Goal: Task Accomplishment & Management: Complete application form

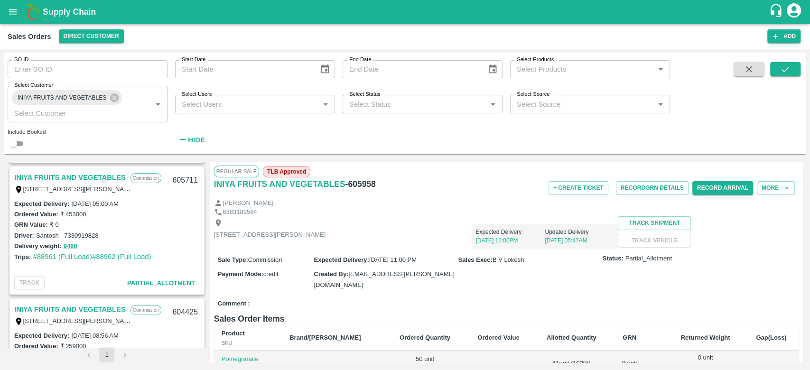
scroll to position [260, 0]
click at [70, 245] on button "9460" at bounding box center [71, 247] width 14 height 11
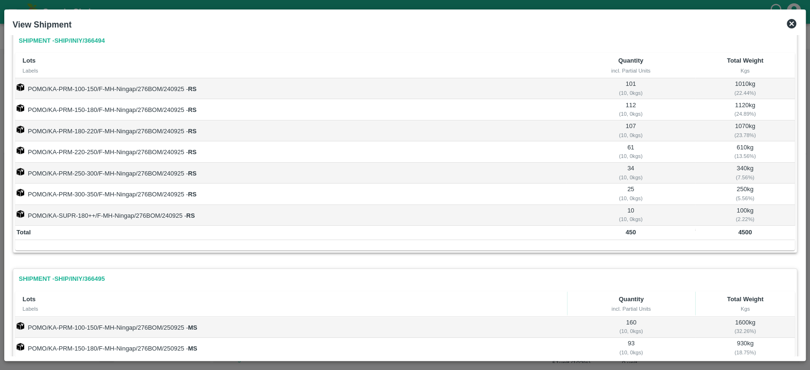
scroll to position [162, 0]
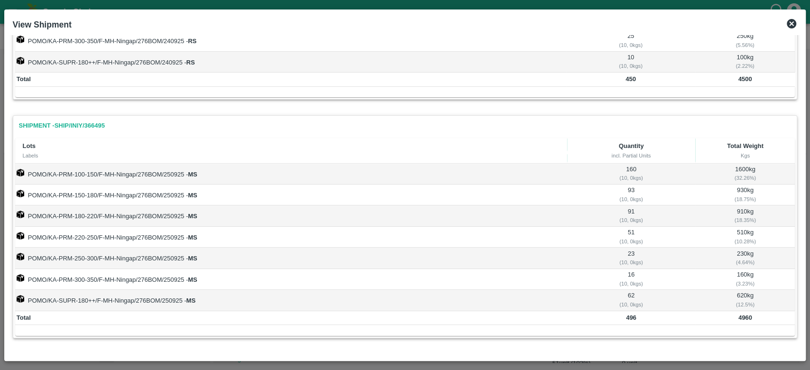
click at [790, 21] on icon at bounding box center [791, 23] width 11 height 11
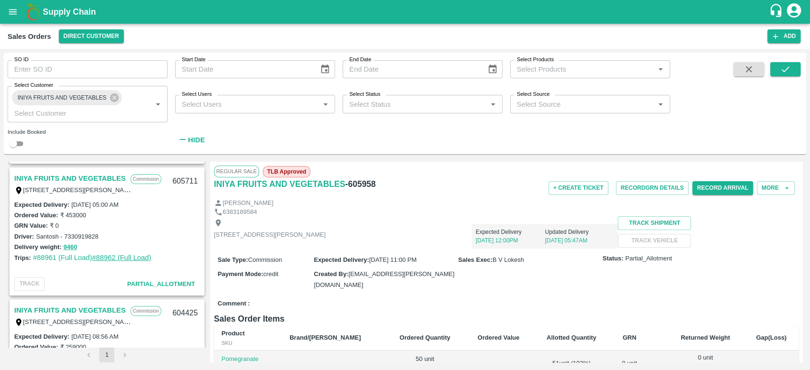
click at [115, 254] on link "#88962 (Full Load)" at bounding box center [121, 258] width 59 height 8
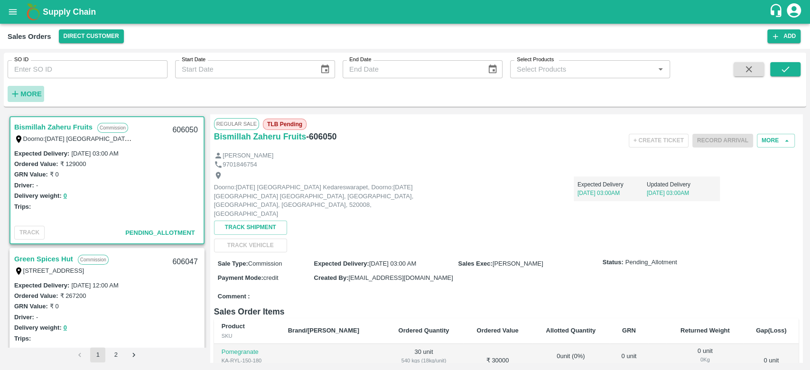
click at [30, 90] on strong "More" at bounding box center [30, 94] width 21 height 8
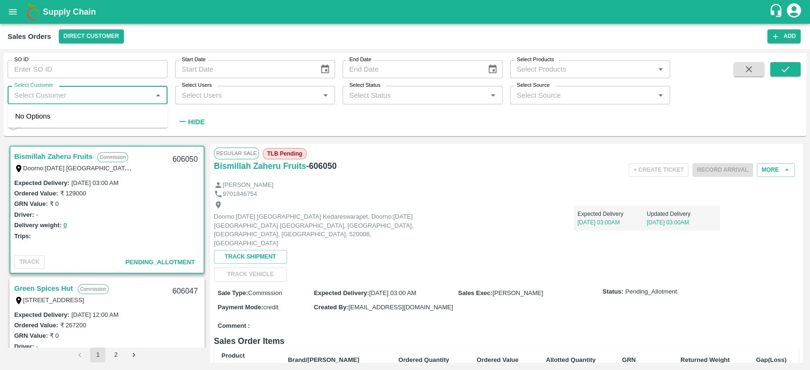
click at [30, 90] on input "Select Customer" at bounding box center [79, 95] width 139 height 12
type input "INIYA"
click at [39, 126] on div "INIYA FRUITS AND VEGETABLES" at bounding box center [88, 120] width 160 height 25
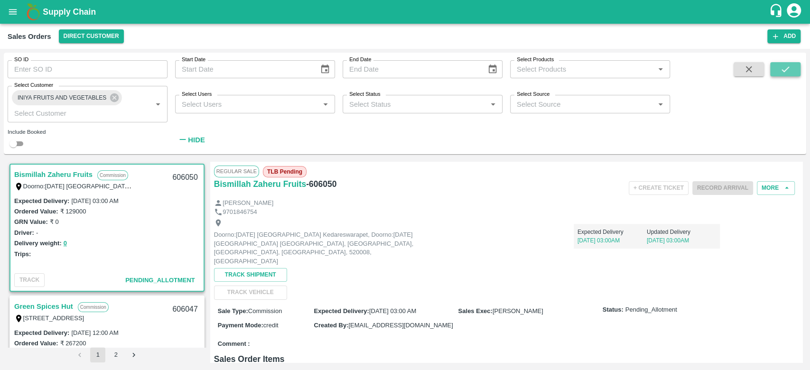
click at [782, 69] on icon "submit" at bounding box center [785, 69] width 10 height 10
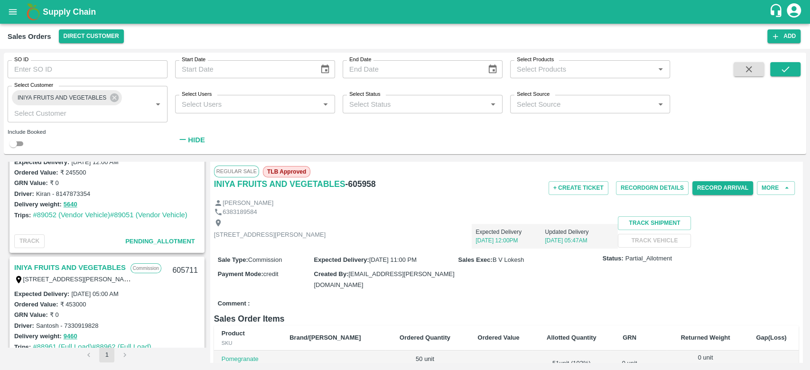
scroll to position [99, 0]
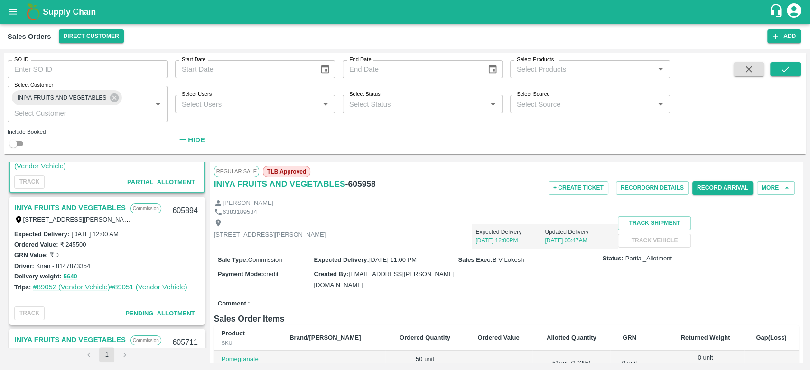
click at [58, 283] on link "#89052 (Vendor Vehicle)" at bounding box center [71, 287] width 77 height 8
click at [143, 289] on link "#89051 (Vendor Vehicle)" at bounding box center [148, 287] width 77 height 8
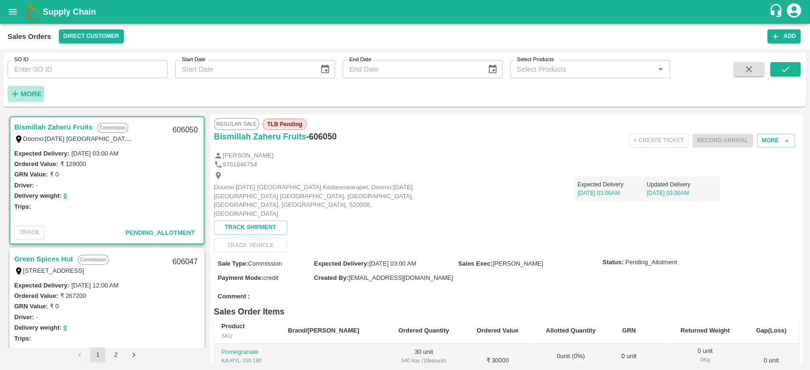
click at [29, 97] on strong "More" at bounding box center [30, 94] width 21 height 8
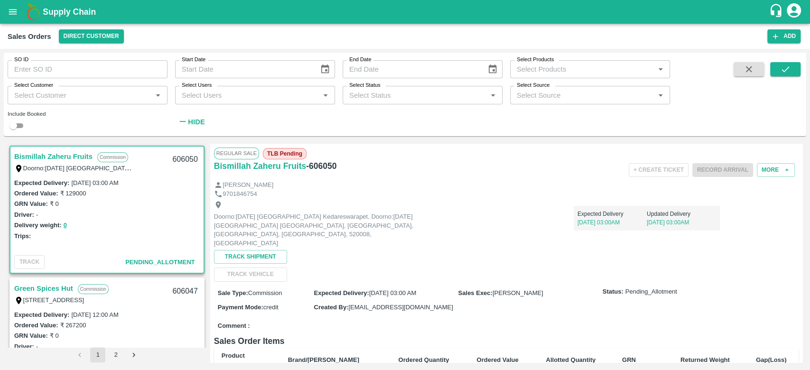
click at [29, 97] on input "Select Customer" at bounding box center [79, 95] width 139 height 12
type input "iniya"
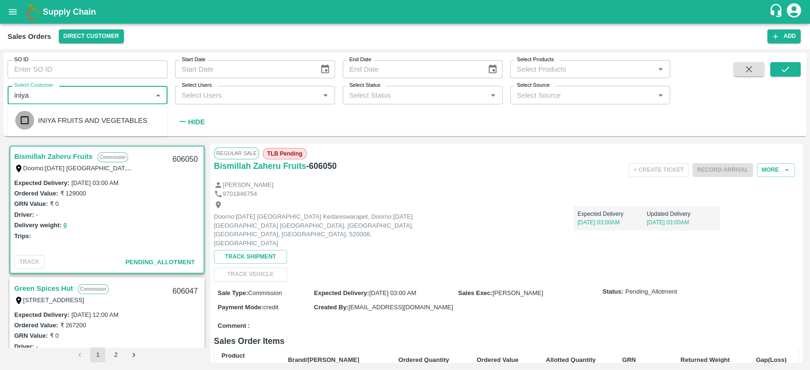
click at [33, 128] on input "checkbox" at bounding box center [24, 120] width 19 height 19
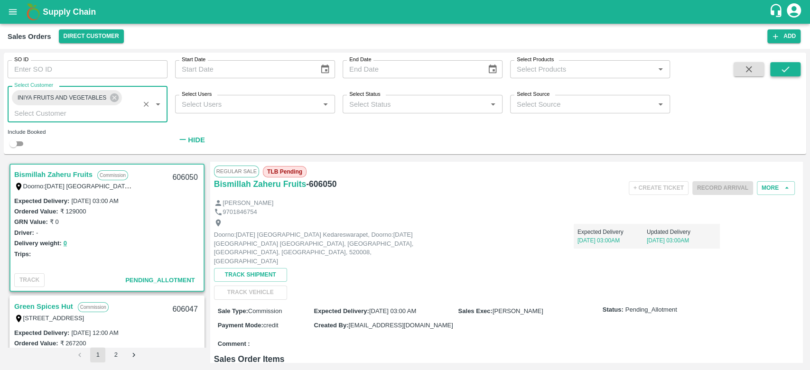
click at [780, 74] on icon "submit" at bounding box center [785, 69] width 10 height 10
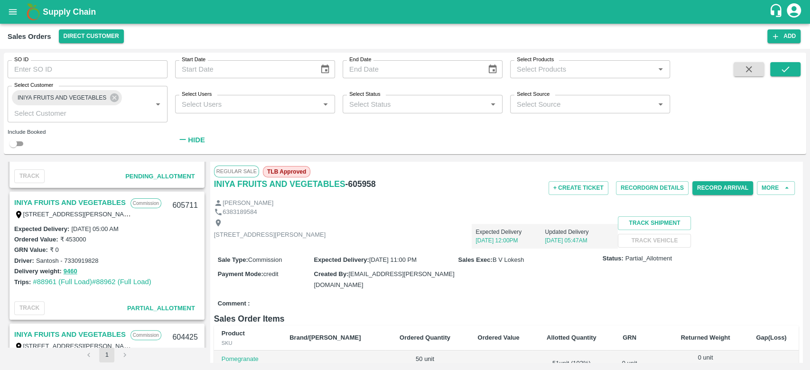
scroll to position [235, 0]
click at [96, 200] on link "INIYA FRUITS AND VEGETABLES" at bounding box center [70, 203] width 112 height 12
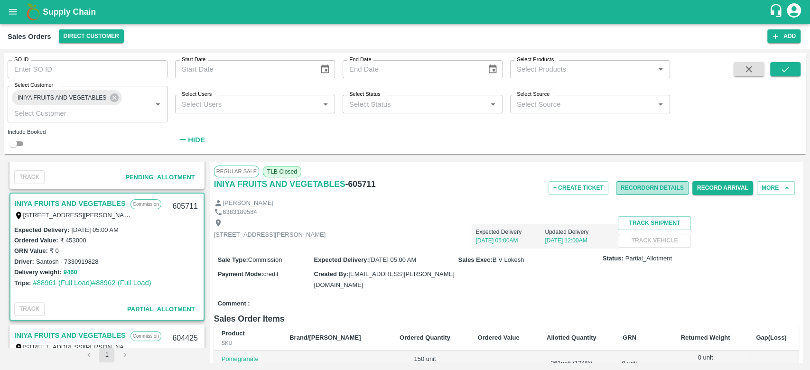
click at [655, 183] on button "Record GRN Details" at bounding box center [652, 188] width 73 height 14
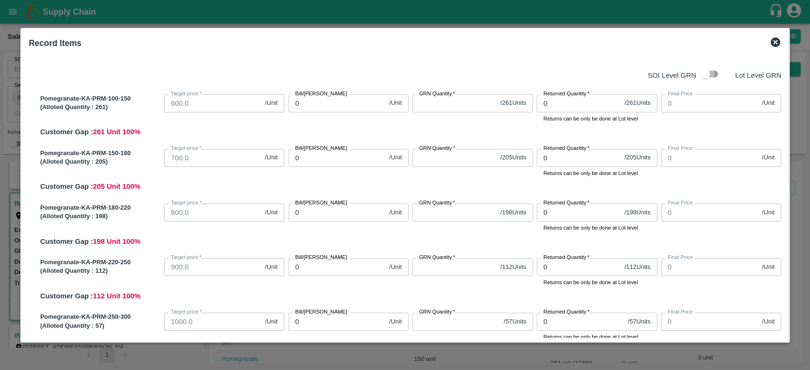
click at [711, 81] on input "checkbox" at bounding box center [705, 74] width 54 height 18
checkbox input "true"
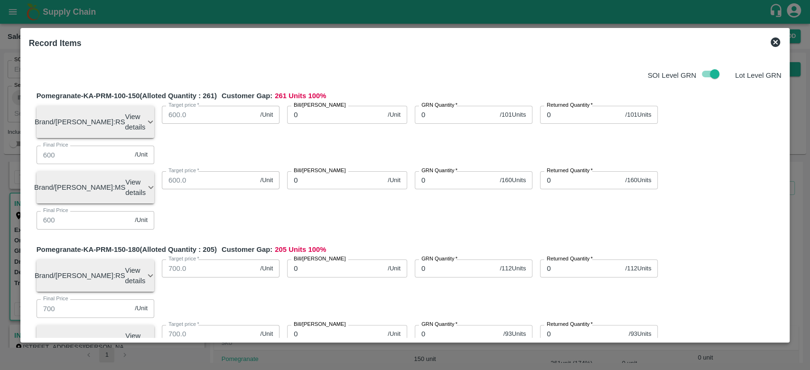
click at [433, 119] on input "0" at bounding box center [455, 115] width 81 height 18
type input "101"
type input "0"
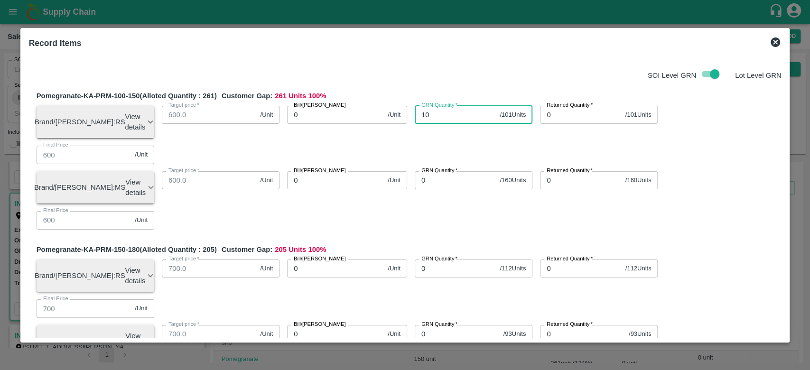
type input "0"
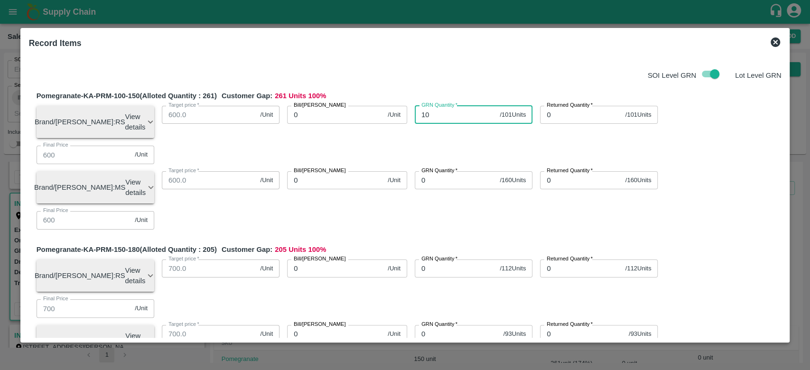
type input "0"
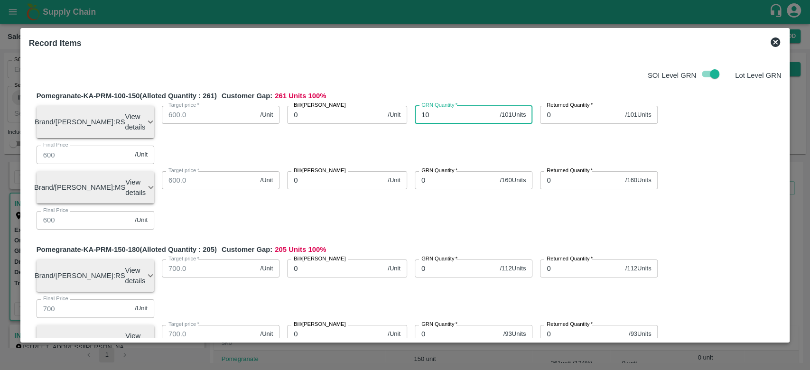
type input "0"
type input "101"
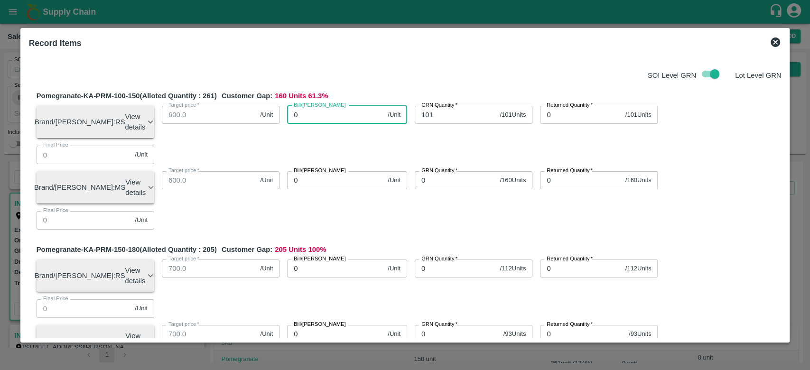
click at [329, 121] on input "0" at bounding box center [335, 115] width 97 height 18
type input "800"
click at [386, 82] on div "SOI Level GRN Lot Level GRN" at bounding box center [403, 74] width 757 height 18
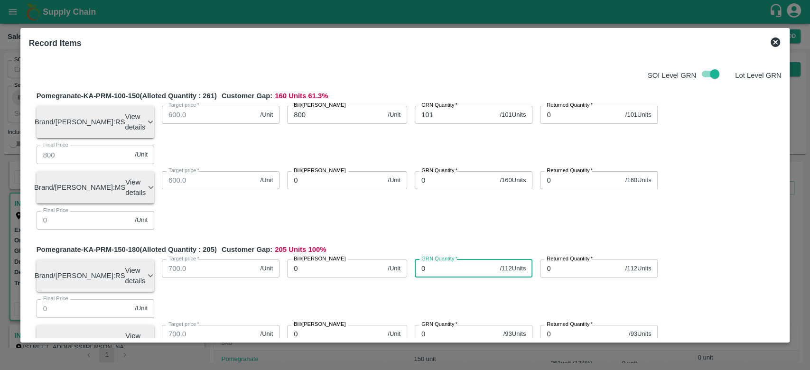
click at [448, 260] on input "0" at bounding box center [455, 269] width 81 height 18
type input "112"
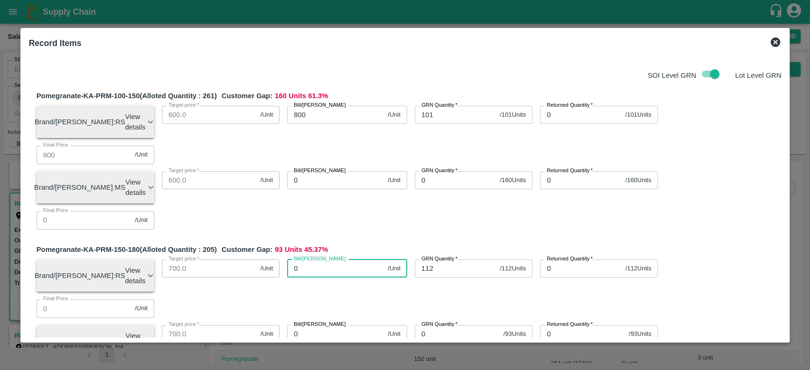
click at [334, 260] on input "0" at bounding box center [335, 269] width 97 height 18
type input "900"
click at [376, 244] on div "Pomegranate-KA-PRM-150-180 (Alloted Quantity : 205 ) Customer Gap: 93 Units 45.…" at bounding box center [409, 317] width 745 height 146
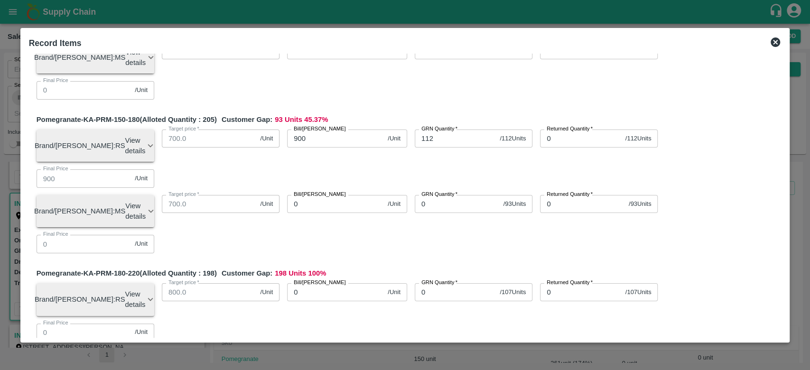
scroll to position [147, 0]
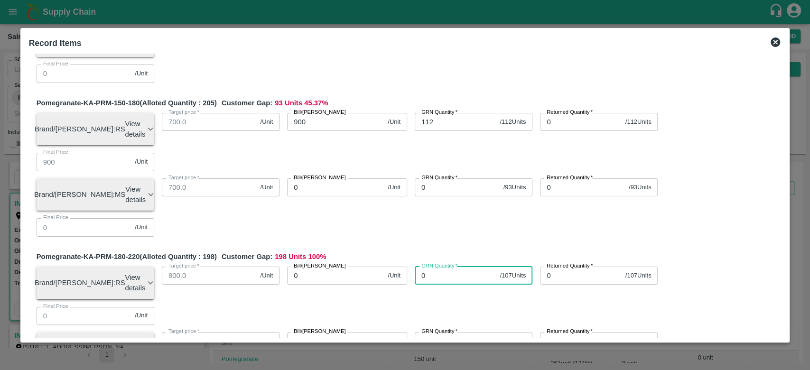
click at [433, 267] on input "0" at bounding box center [455, 276] width 81 height 18
type input "107"
click at [320, 267] on input "0" at bounding box center [335, 276] width 97 height 18
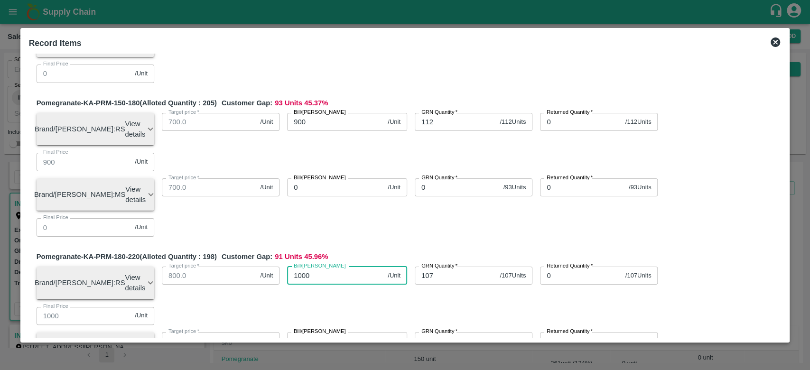
type input "1000"
click at [377, 252] on div "Pomegranate-KA-PRM-180-220 (Alloted Quantity : 198 ) Customer Gap: 91 Units 45.…" at bounding box center [409, 325] width 745 height 146
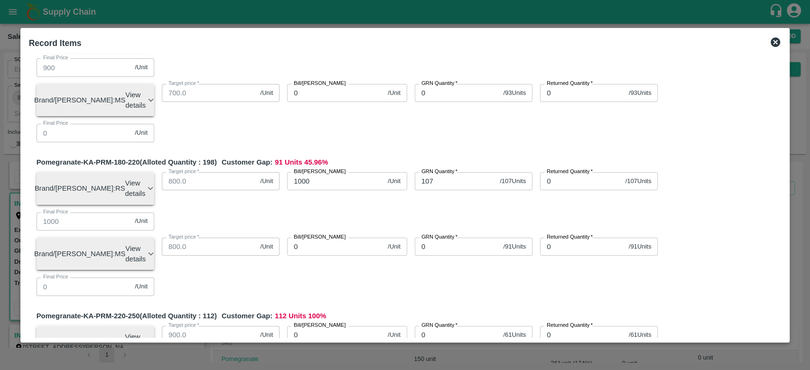
scroll to position [242, 0]
click at [441, 326] on input "0" at bounding box center [457, 335] width 85 height 18
type input "61"
click at [352, 326] on input "0" at bounding box center [335, 335] width 97 height 18
type input "1100"
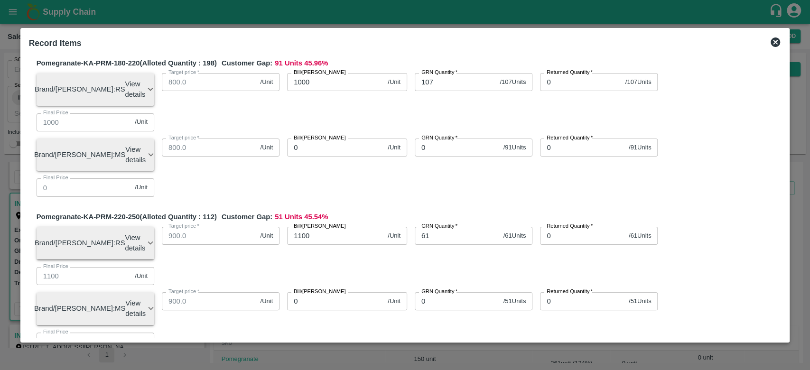
type input "2"
type input "34"
type input "12"
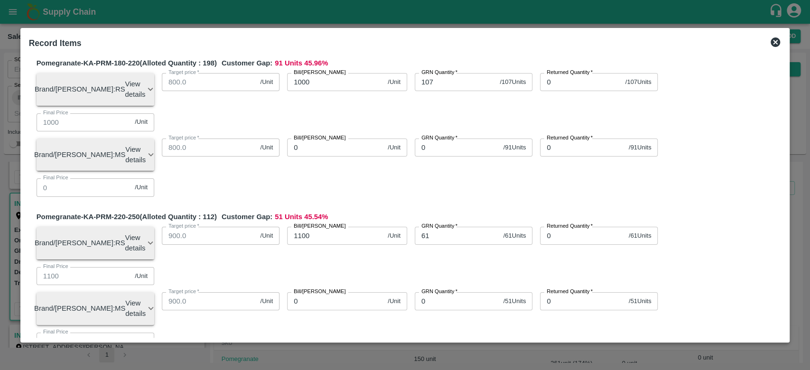
type input "12"
type input "1200"
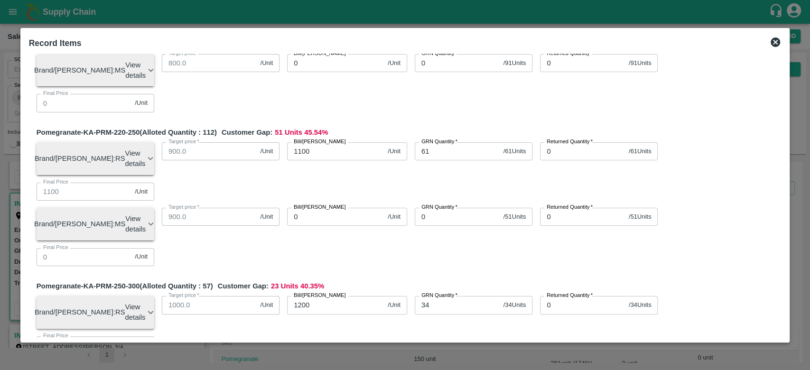
scroll to position [433, 0]
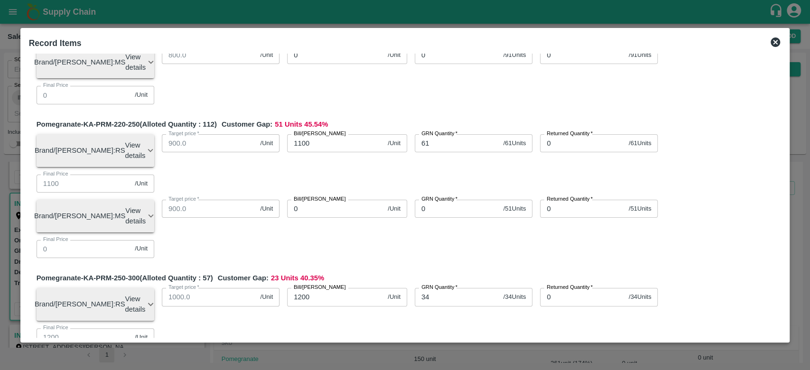
type input "25"
type input "120"
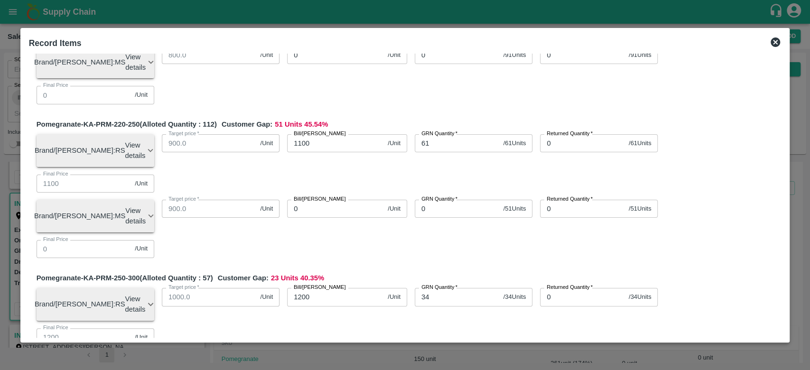
type input "1200"
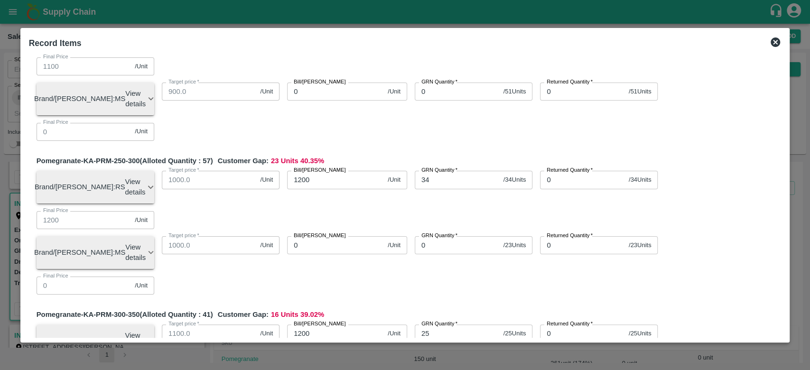
scroll to position [555, 0]
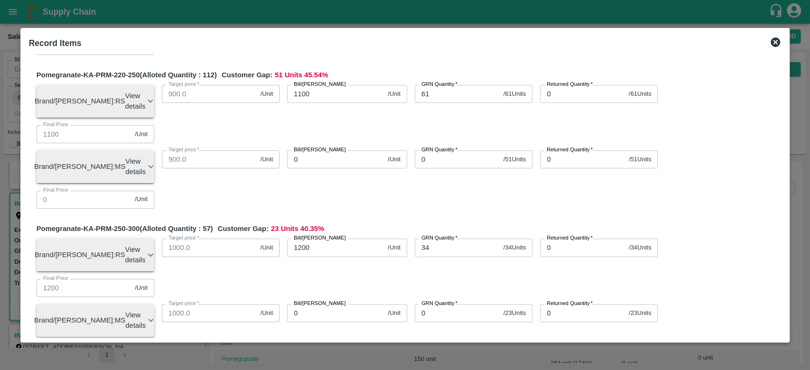
scroll to position [481, 0]
type input "10"
type input "650"
click at [413, 236] on div "Pomegranate-KA-PRM-100-150 (Alloted Quantity : 261 ) Customer Gap: 160 Units 61…" at bounding box center [405, 229] width 753 height 1255
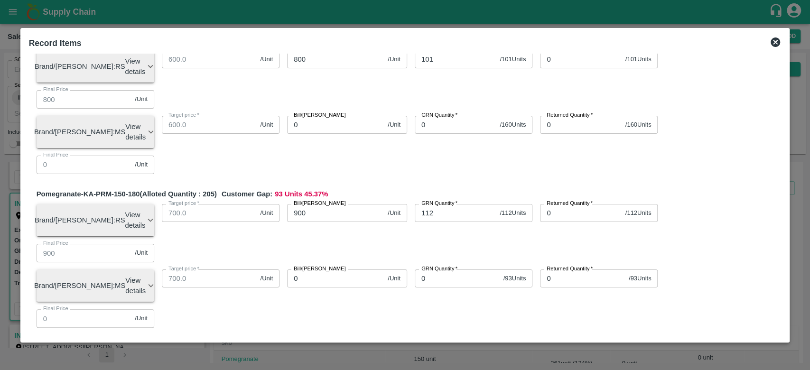
scroll to position [0, 0]
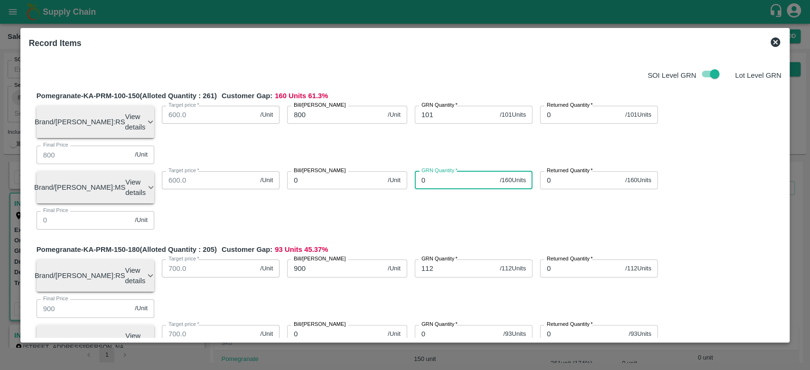
click at [430, 171] on input "0" at bounding box center [455, 180] width 81 height 18
type input "160"
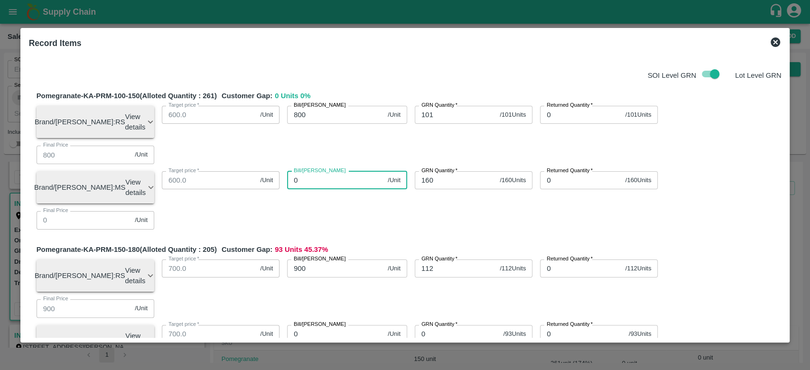
click at [358, 171] on input "0" at bounding box center [335, 180] width 97 height 18
type input "800"
click at [367, 164] on div "Bill/Patti price 800 /Unit Bill/Patti price" at bounding box center [344, 184] width 128 height 40
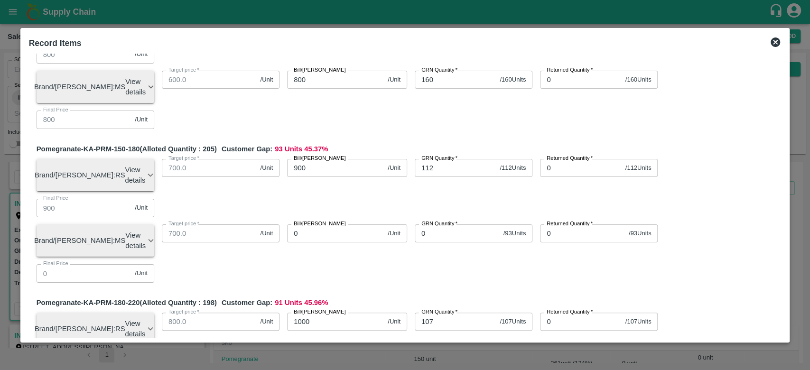
scroll to position [101, 0]
click at [437, 224] on input "0" at bounding box center [457, 233] width 85 height 18
type input "93"
click at [313, 224] on input "0" at bounding box center [335, 233] width 97 height 18
click at [318, 224] on input "900" at bounding box center [335, 233] width 97 height 18
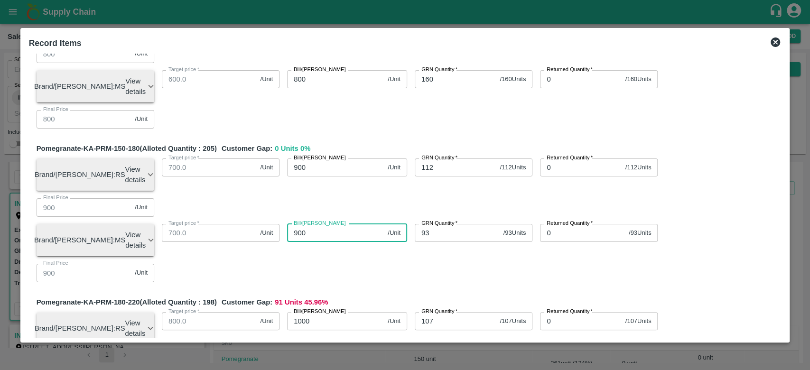
type input "900"
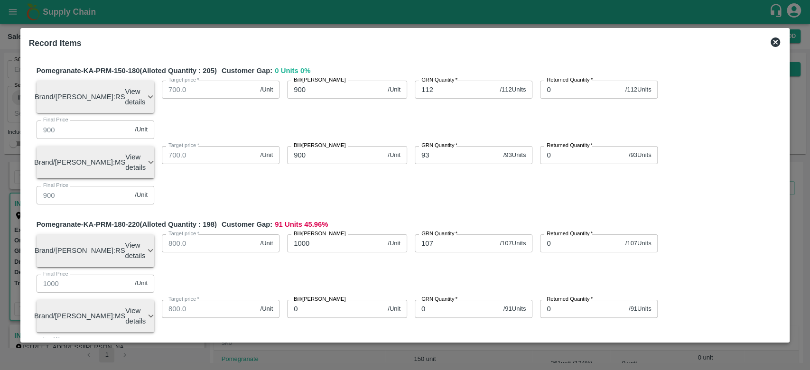
scroll to position [179, 0]
click at [460, 300] on input "0" at bounding box center [457, 309] width 85 height 18
type input "91"
click at [344, 300] on input "0" at bounding box center [335, 309] width 97 height 18
type input "1000"
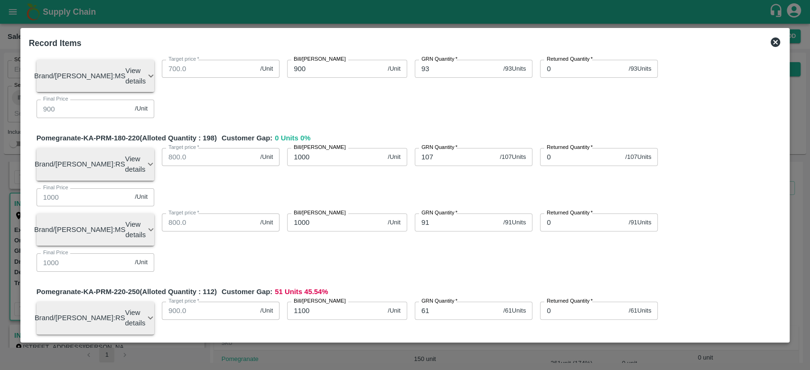
scroll to position [266, 0]
click at [449, 367] on input "0" at bounding box center [457, 376] width 85 height 18
type input "51"
click at [309, 367] on input "0" at bounding box center [335, 376] width 97 height 18
type input "1100"
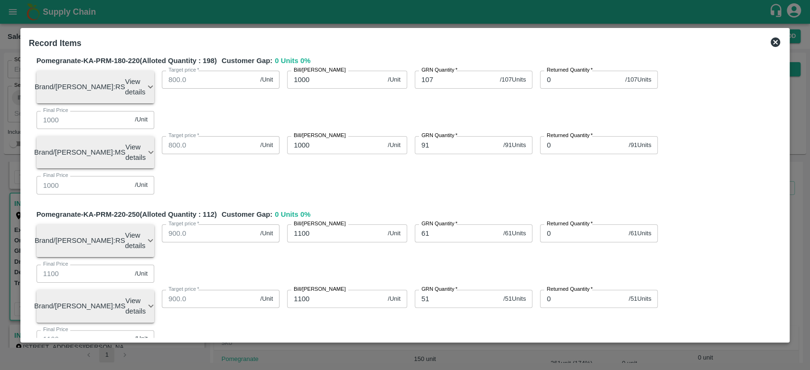
scroll to position [344, 0]
type input "23"
type input "1150"
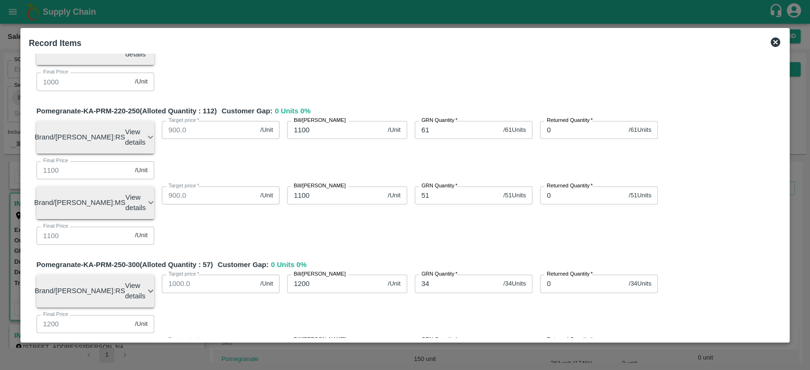
scroll to position [448, 0]
type input "16"
type input "12"
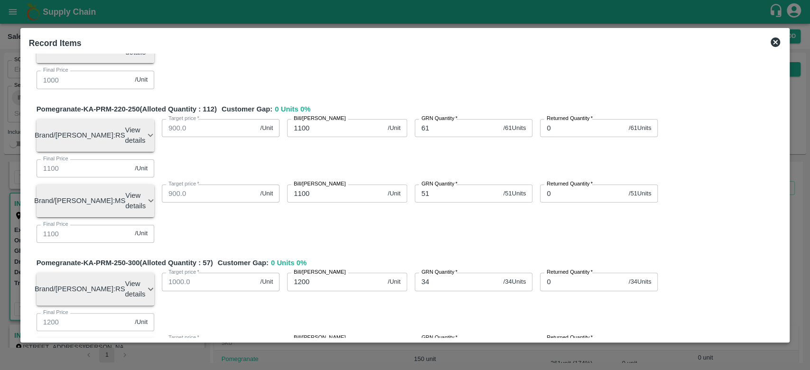
type input "12"
type input "1250"
click at [393, 222] on div "Pomegranate-KA-PRM-100-150 (Alloted Quantity : 261 ) Customer Gap: 0 Units 0 % …" at bounding box center [405, 262] width 753 height 1255
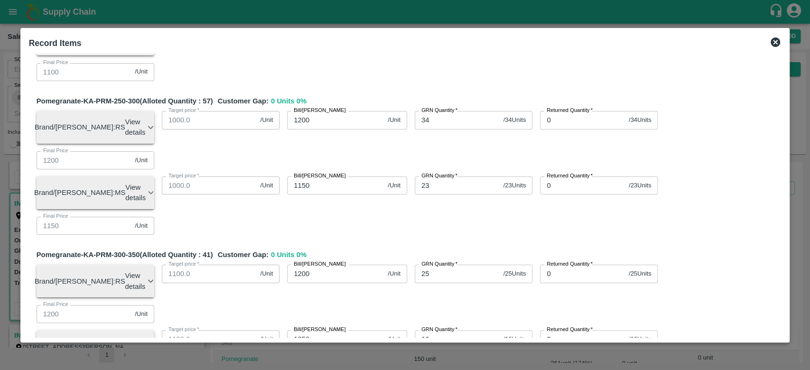
scroll to position [611, 0]
type input "62"
type input "650"
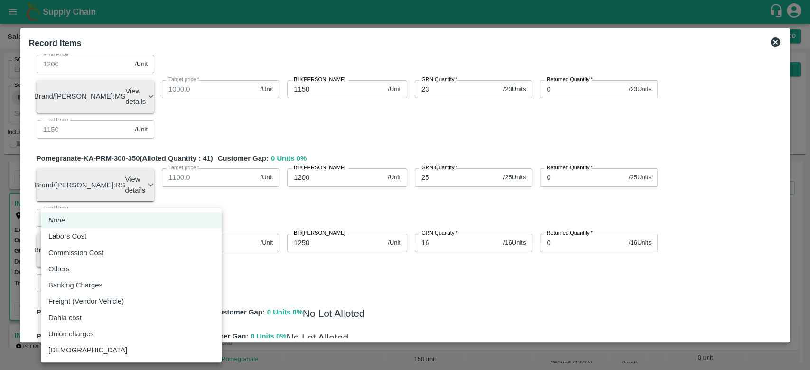
click at [131, 280] on body "Supply Chain Sales Orders Direct Customer Add SO ID SO ID Start Date Start Date…" at bounding box center [405, 185] width 810 height 370
click at [93, 266] on div "Others" at bounding box center [131, 269] width 166 height 10
type input "Others"
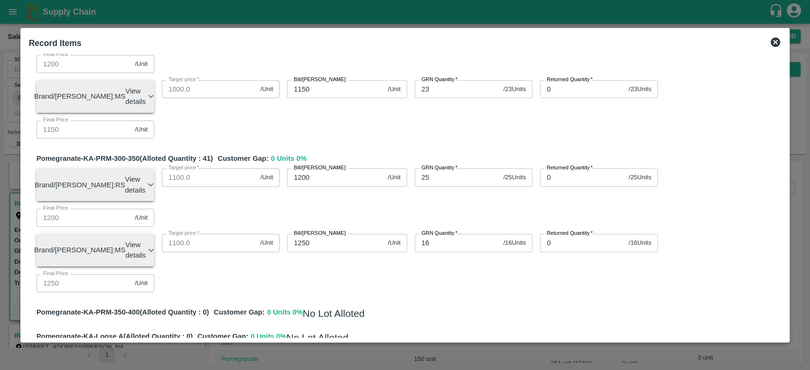
type input "1"
type input "799.99894"
type input "899.99894"
type input "999.99894"
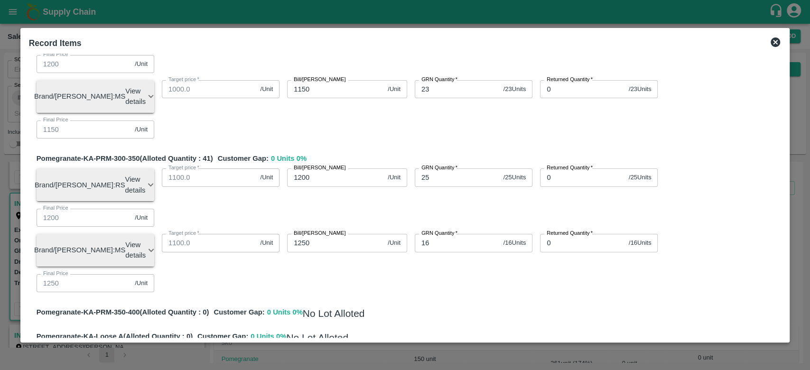
type input "1099.99894"
type input "1199.99894"
type input "649.99894"
type input "799.99894"
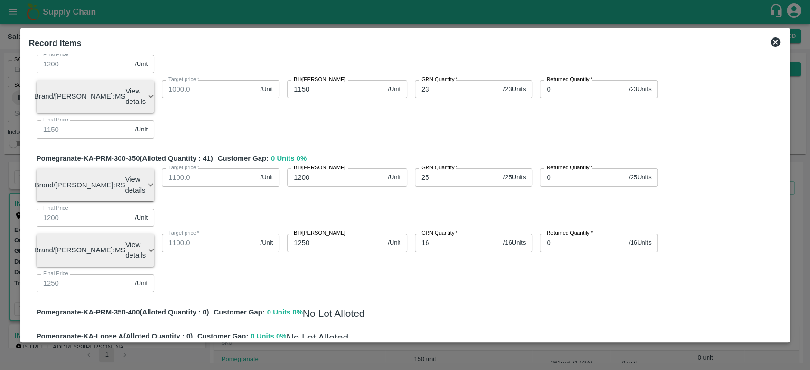
type input "899.99894"
type input "999.99894"
type input "1099.99894"
type input "1149.99894"
type input "1249.99894"
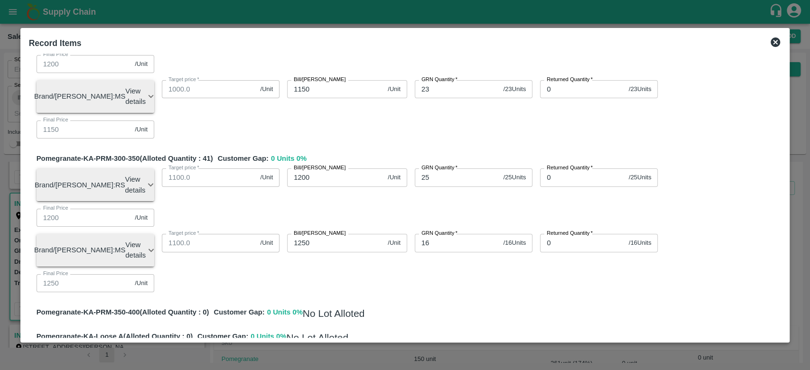
type input "649.99894"
type input "0.00106"
type input "15"
type input "799.98414"
type input "899.98414"
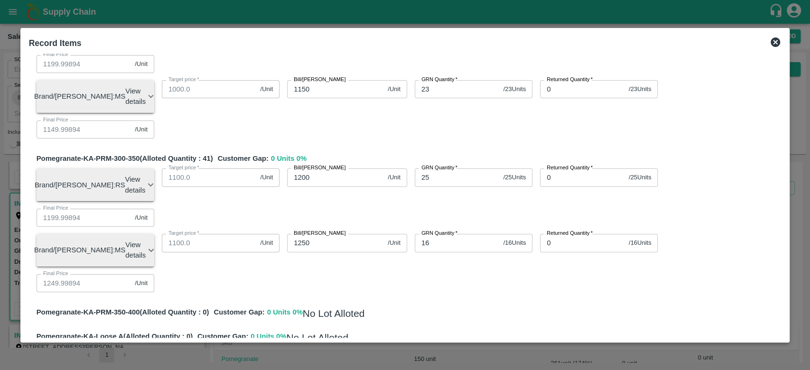
type input "999.98414"
type input "1099.98414"
type input "1199.98414"
type input "649.98414"
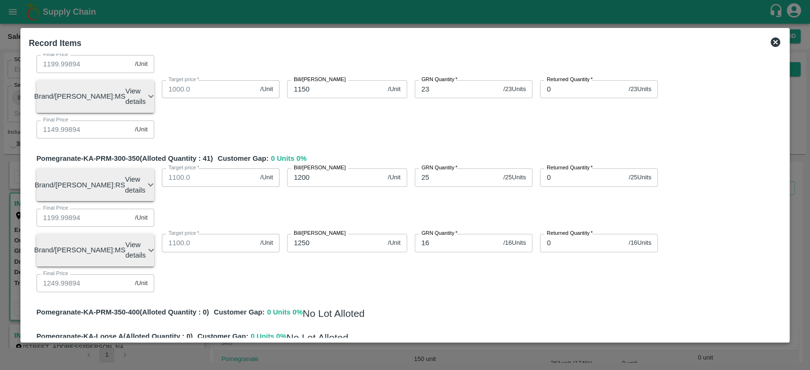
type input "799.98414"
type input "899.98414"
type input "999.98414"
type input "1099.98414"
type input "1149.98414"
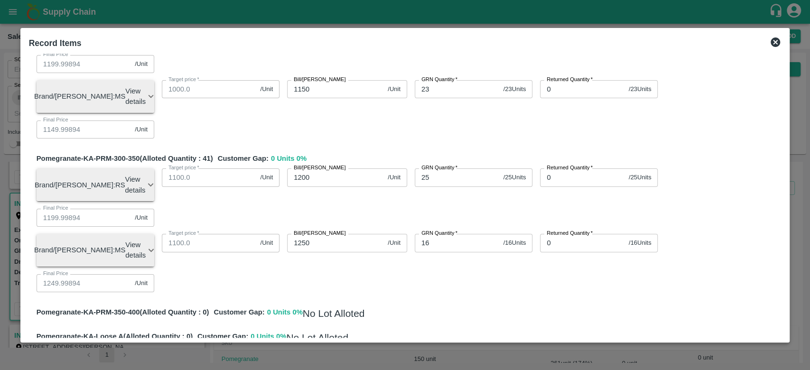
type input "1249.98414"
type input "649.98414"
type input "0.01586"
type input "151"
type input "799.84038"
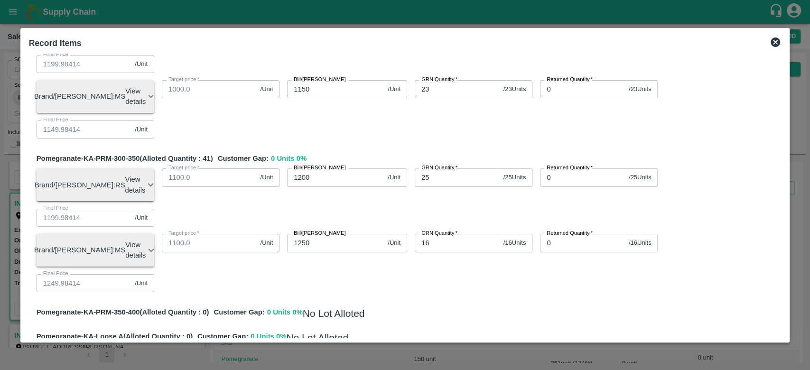
type input "899.84038"
type input "999.84038"
type input "1099.84038"
type input "1199.84038"
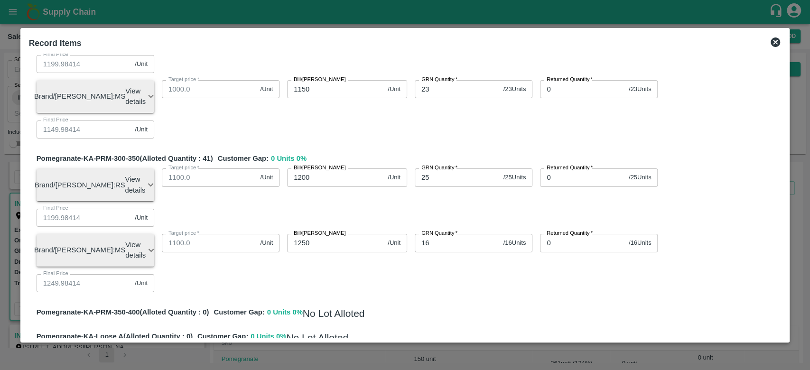
type input "649.84038"
type input "799.84038"
type input "899.84038"
type input "999.84038"
type input "1099.84038"
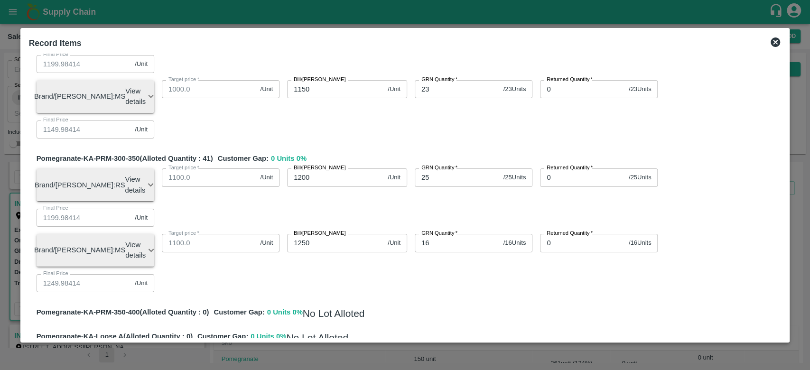
type input "1149.84038"
type input "1249.84038"
type input "649.84038"
type input "0.15962"
type input "15136"
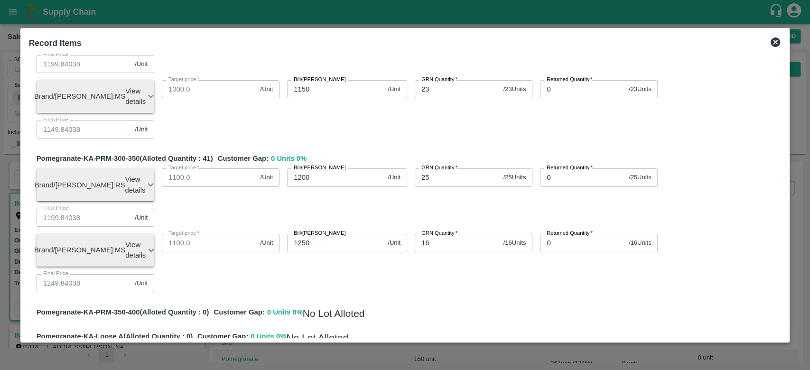
type input "784"
type input "884"
type input "984"
type input "1084"
type input "1184"
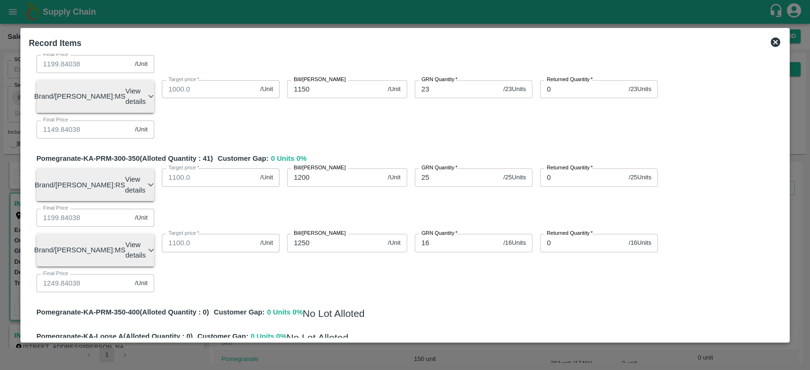
type input "1184"
type input "634"
type input "784"
type input "884"
type input "984"
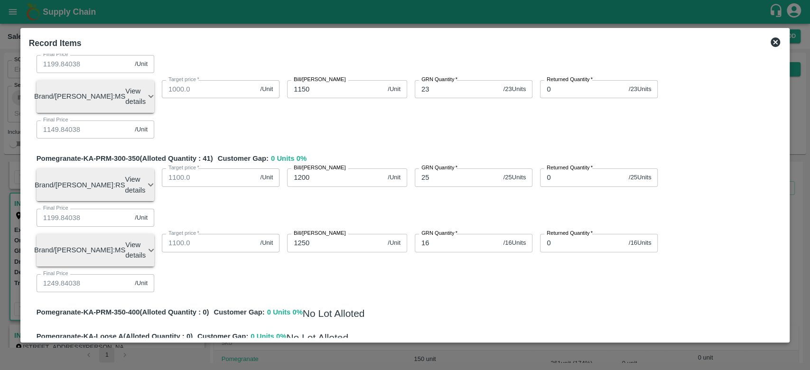
type input "1084"
type input "1134"
type input "1234"
type input "634"
type input "16"
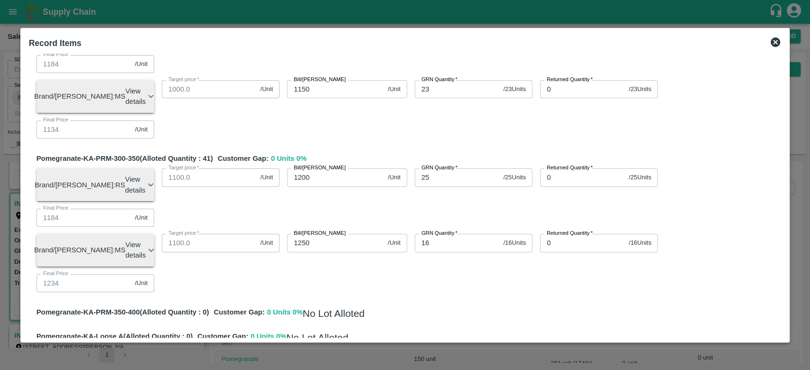
type input "15136"
click at [448, 208] on div "Pomegranate-KA-PRM-100-150 (Alloted Quantity : 261 ) Customer Gap: 0 Units 0 % …" at bounding box center [405, 4] width 753 height 1255
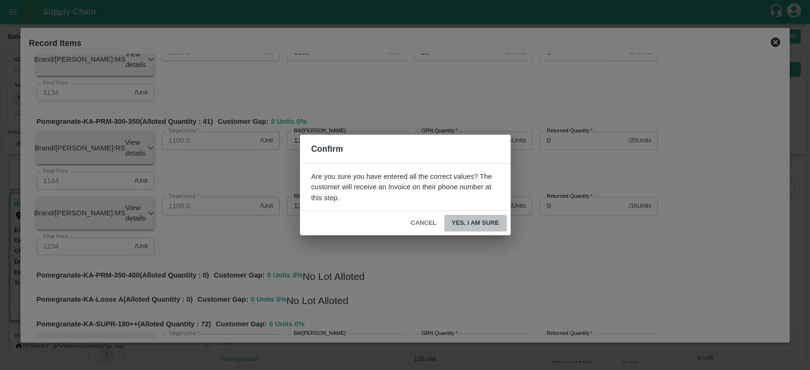
click at [469, 216] on button "Yes, I am sure" at bounding box center [475, 223] width 63 height 17
